Goal: Task Accomplishment & Management: Manage account settings

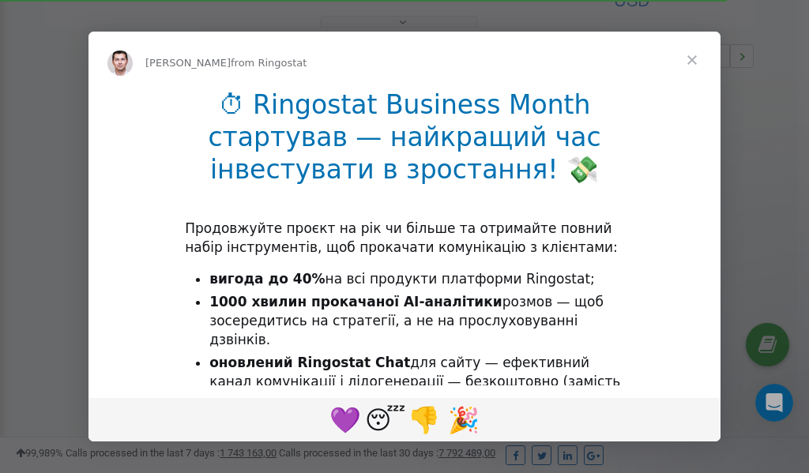
click at [692, 65] on span "Close" at bounding box center [691, 60] width 57 height 57
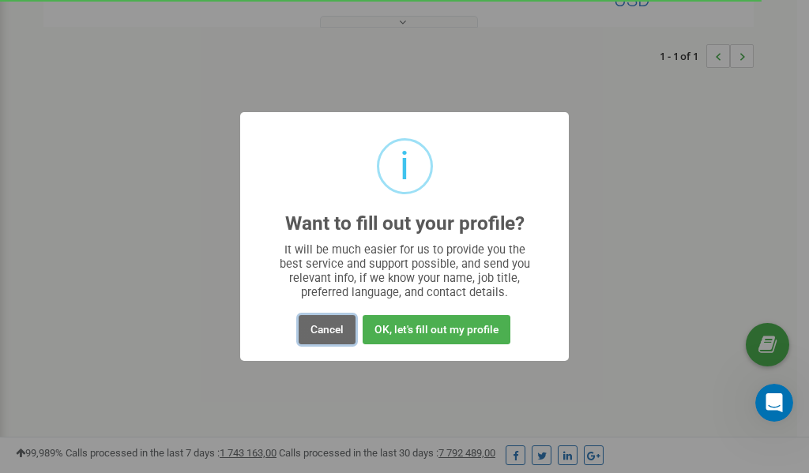
click at [330, 330] on button "Cancel" at bounding box center [327, 329] width 57 height 29
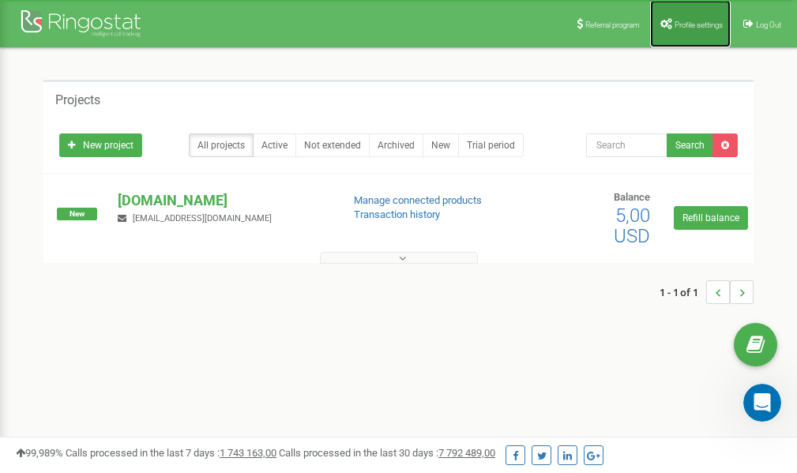
click at [682, 13] on link "Profile settings" at bounding box center [690, 23] width 81 height 47
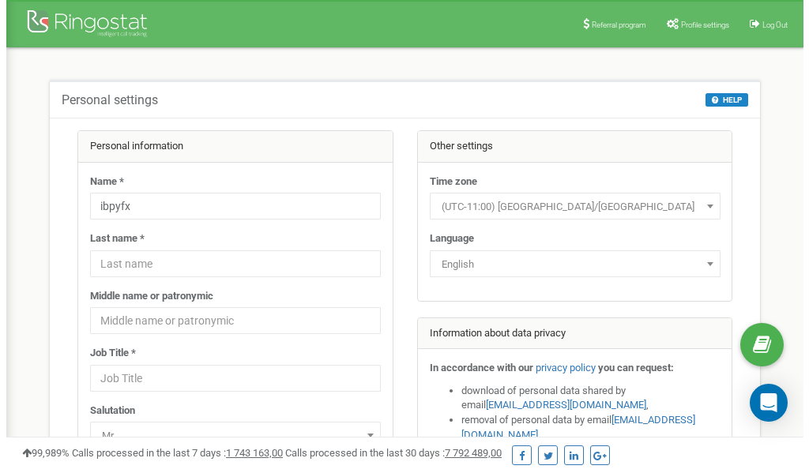
scroll to position [79, 0]
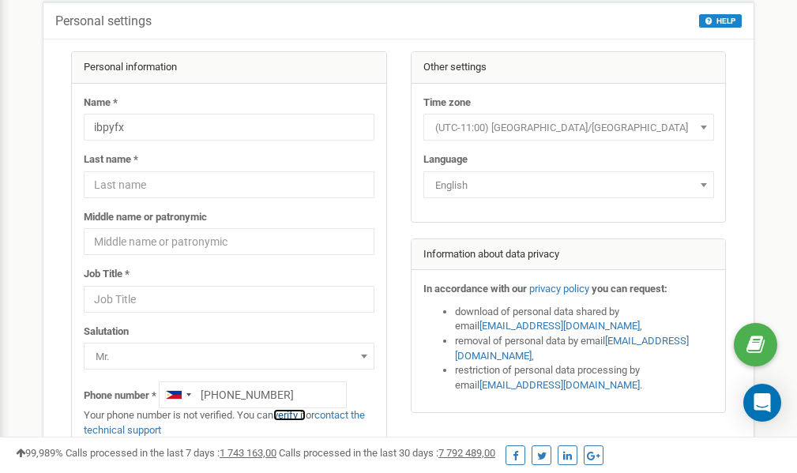
click at [295, 415] on link "verify it" at bounding box center [289, 415] width 32 height 12
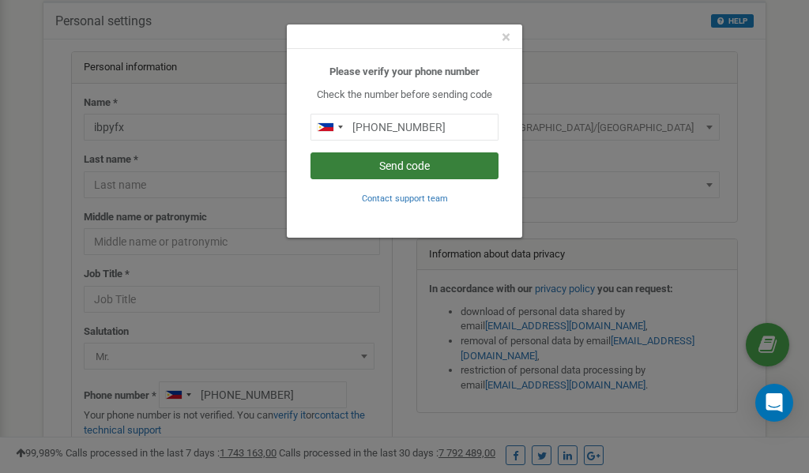
click at [422, 164] on button "Send code" at bounding box center [404, 165] width 188 height 27
